Goal: Task Accomplishment & Management: Complete application form

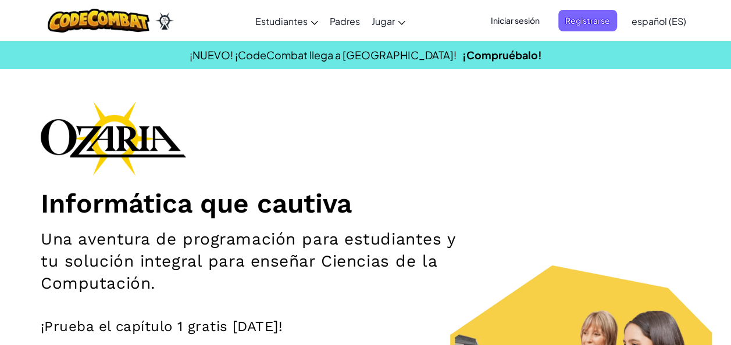
click at [520, 15] on span "Iniciar sesión" at bounding box center [515, 21] width 63 height 22
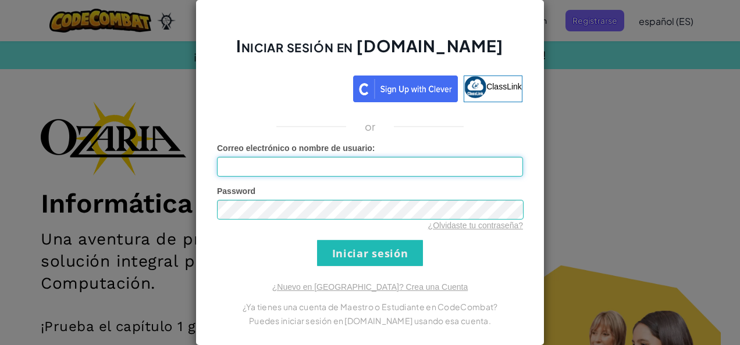
click at [291, 172] on input "Correo electrónico o nombre de usuario :" at bounding box center [370, 167] width 306 height 20
type input "[EMAIL_ADDRESS][DOMAIN_NAME]"
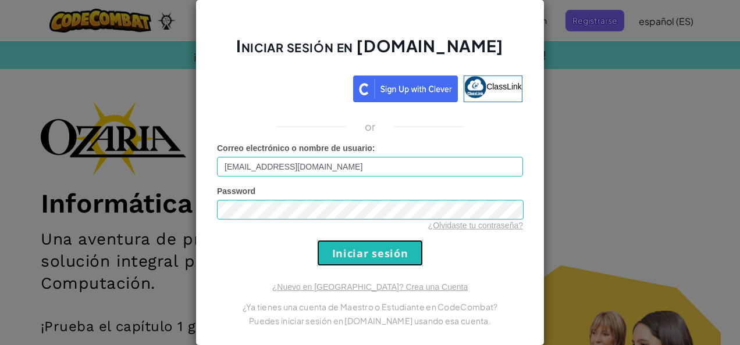
click at [358, 256] on input "Iniciar sesión" at bounding box center [370, 253] width 106 height 26
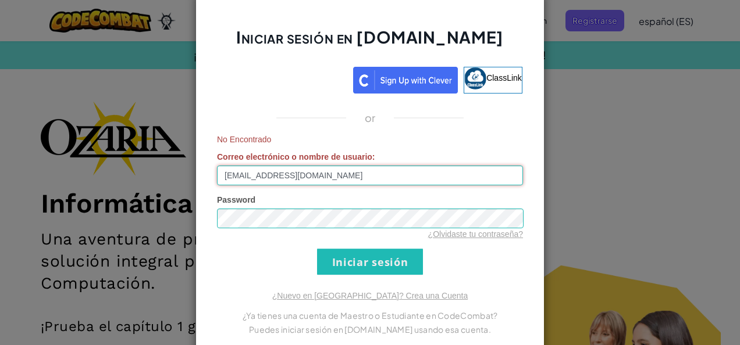
drag, startPoint x: 331, startPoint y: 180, endPoint x: 171, endPoint y: 177, distance: 160.5
click at [171, 177] on div "Iniciar sesión en [DOMAIN_NAME] ClassLink or No Encontrado Correo electrónico o…" at bounding box center [370, 172] width 740 height 345
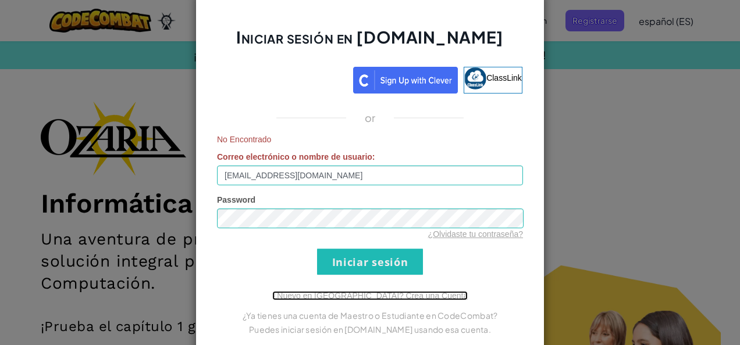
click at [400, 294] on link "¿Nuevo en [GEOGRAPHIC_DATA]? Crea una Cuenta" at bounding box center [369, 295] width 195 height 9
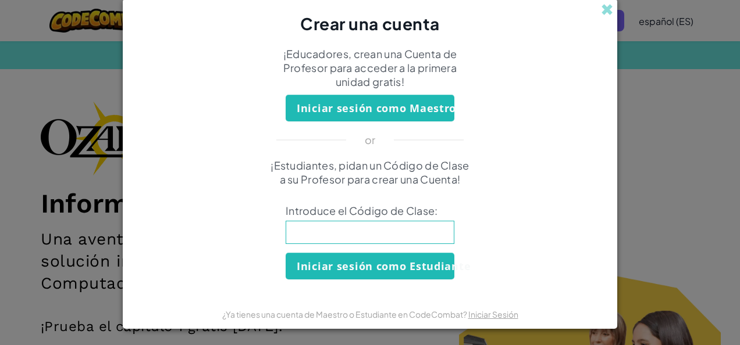
click at [354, 235] on input at bounding box center [369, 232] width 169 height 23
type input "ShopLeafWide"
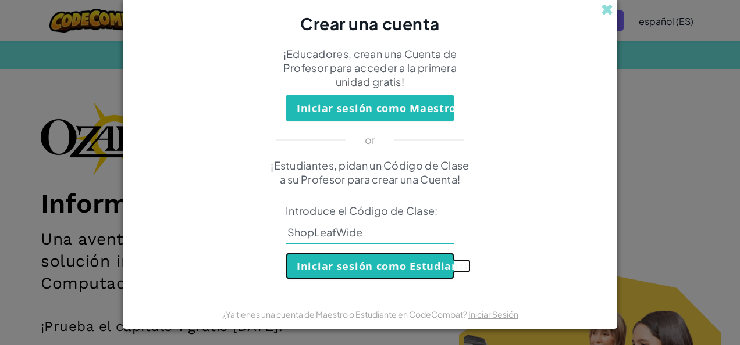
click at [384, 275] on button "Iniciar sesión como Estudiante" at bounding box center [369, 266] width 169 height 27
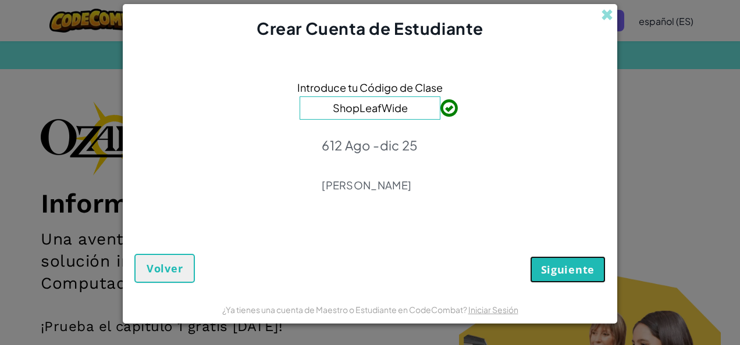
click at [560, 278] on button "Siguiente" at bounding box center [568, 269] width 76 height 27
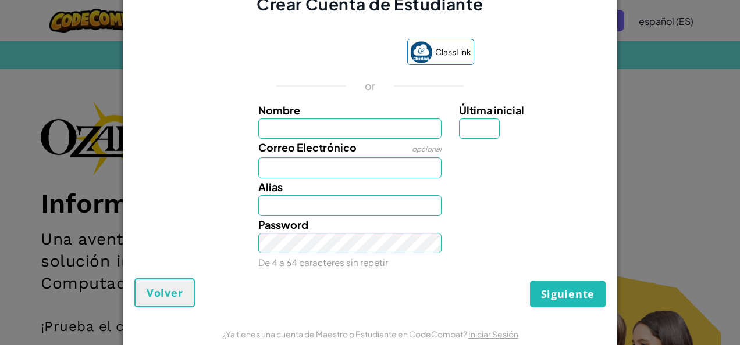
click at [335, 128] on input "Nombre" at bounding box center [350, 129] width 184 height 21
type input "[PERSON_NAME]"
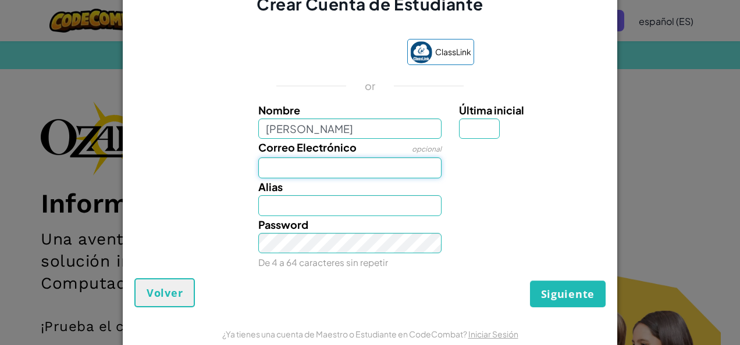
type input "[PERSON_NAME]"
click at [322, 175] on input "Correo Electrónico" at bounding box center [350, 168] width 184 height 21
paste input "[EMAIL_ADDRESS][DOMAIN_NAME]"
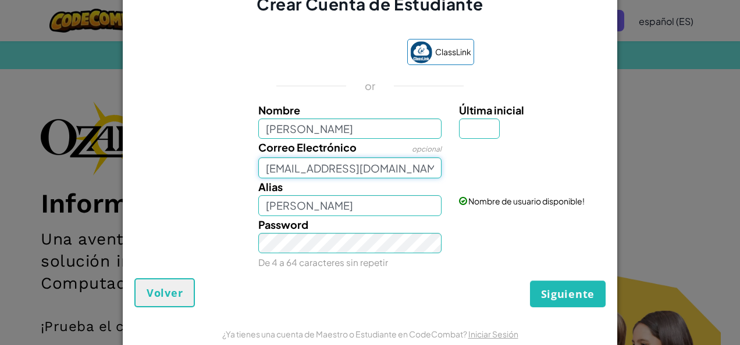
type input "[EMAIL_ADDRESS][DOMAIN_NAME]"
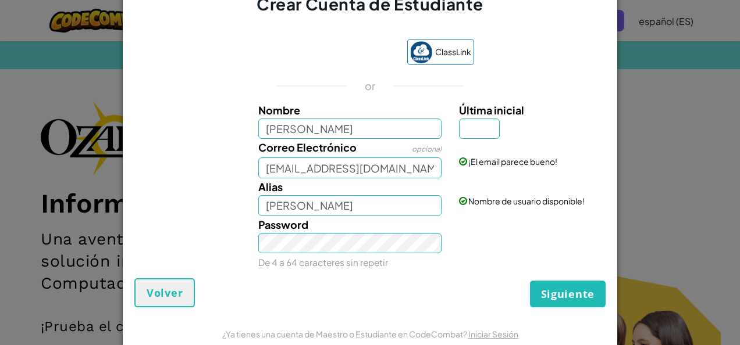
click at [170, 199] on div "Alias [PERSON_NAME] Nombre de usuario disponible!" at bounding box center [369, 197] width 483 height 38
click at [559, 299] on span "Siguiente" at bounding box center [567, 294] width 53 height 14
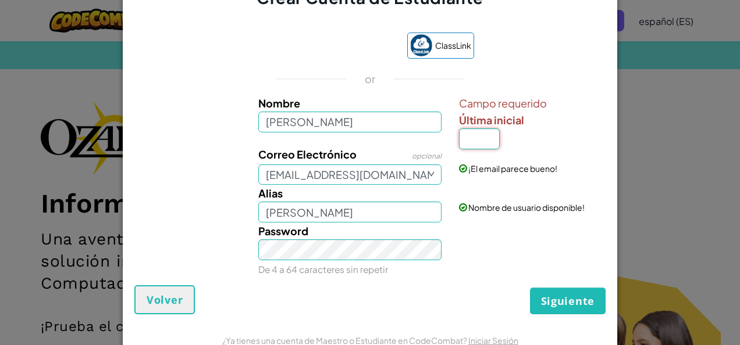
click at [473, 140] on input "Última inicial" at bounding box center [479, 138] width 41 height 21
type input "c"
type input "[PERSON_NAME]"
click at [465, 254] on div "Password De 4 a 64 caracteres sin repetir" at bounding box center [369, 250] width 483 height 55
click at [557, 298] on span "Siguiente" at bounding box center [567, 301] width 53 height 14
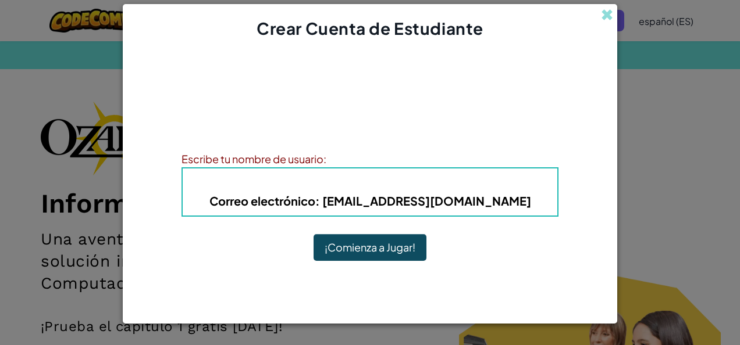
click at [381, 254] on button "¡Comienza a Jugar!" at bounding box center [369, 247] width 113 height 27
